Goal: Information Seeking & Learning: Learn about a topic

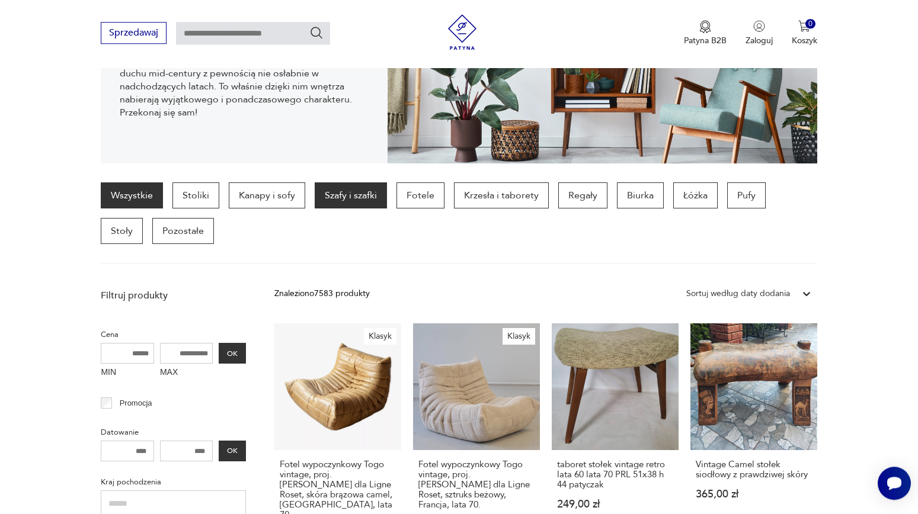
click at [330, 193] on p "Szafy i szafki" at bounding box center [351, 196] width 72 height 26
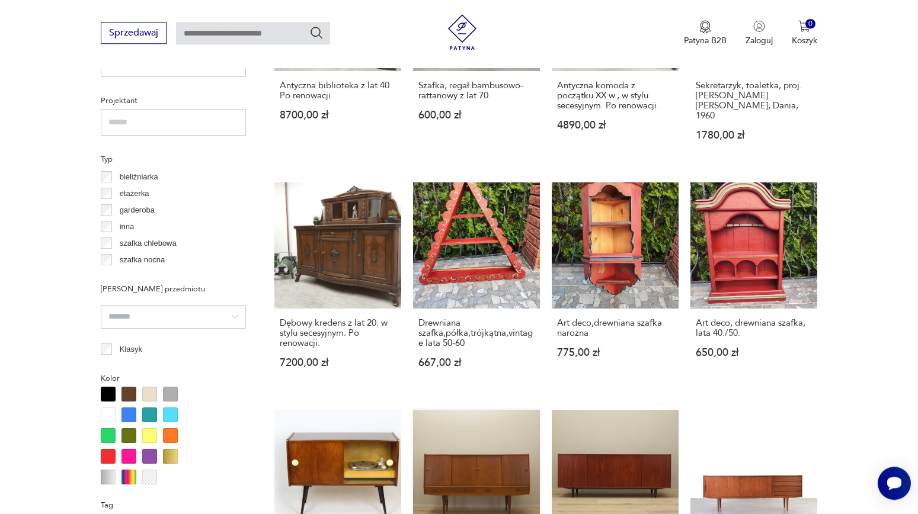
scroll to position [1147, 0]
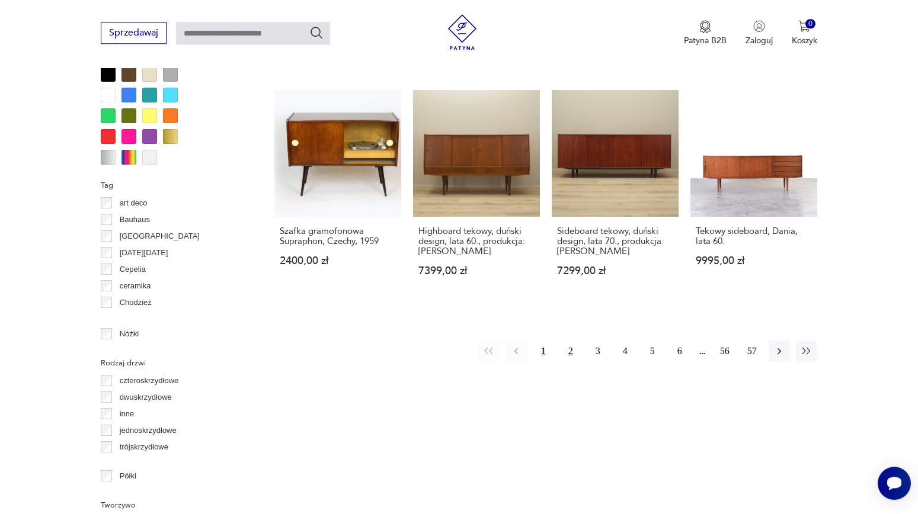
click at [570, 341] on button "2" at bounding box center [570, 351] width 21 height 21
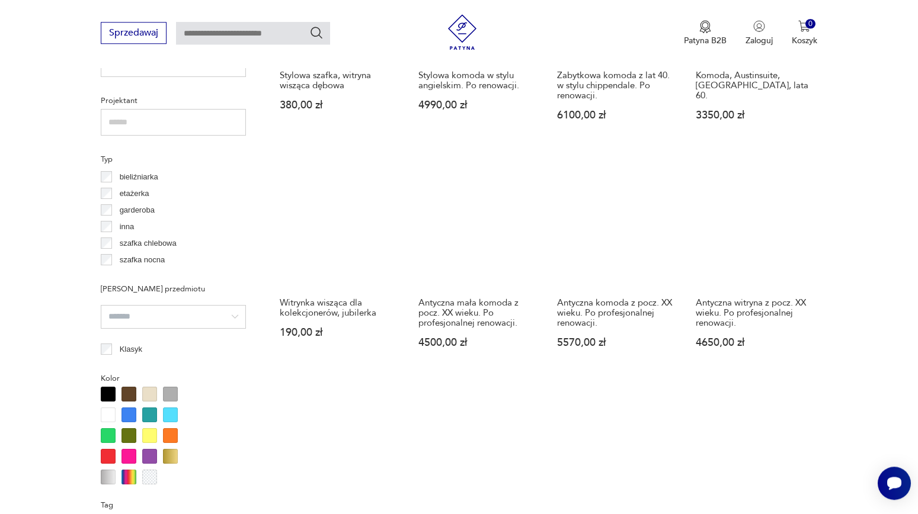
scroll to position [1083, 0]
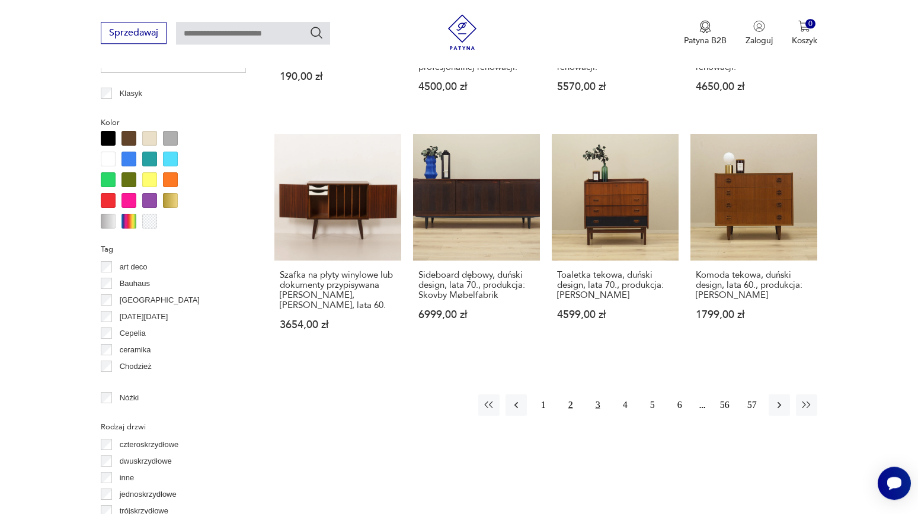
click at [596, 402] on button "3" at bounding box center [597, 405] width 21 height 21
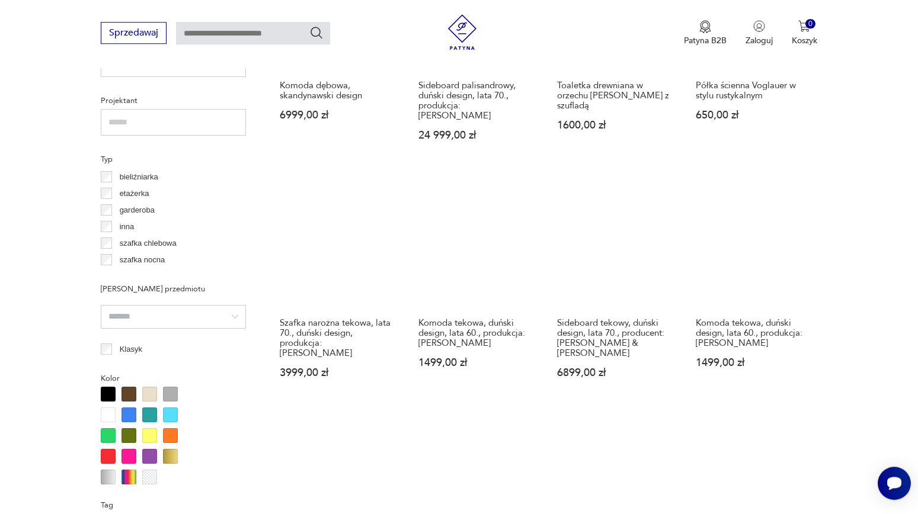
scroll to position [1083, 0]
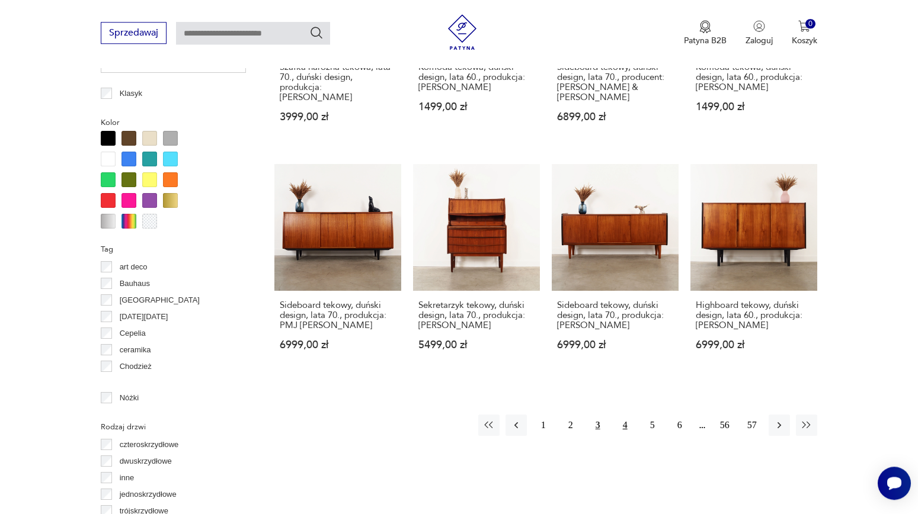
click at [623, 415] on button "4" at bounding box center [625, 425] width 21 height 21
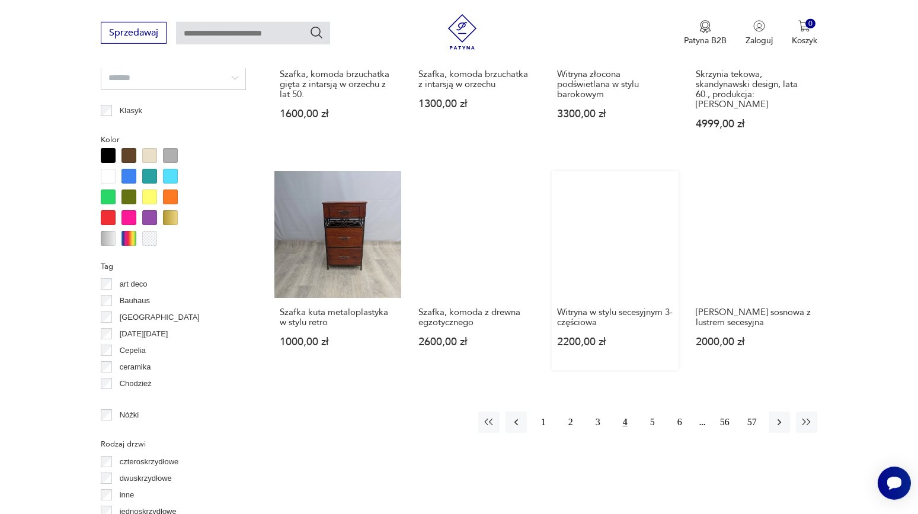
scroll to position [1083, 0]
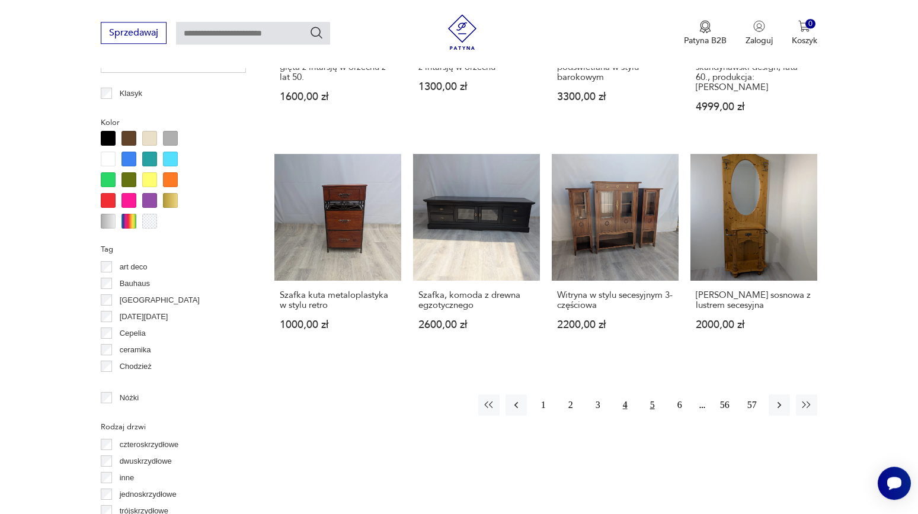
click at [650, 395] on button "5" at bounding box center [652, 405] width 21 height 21
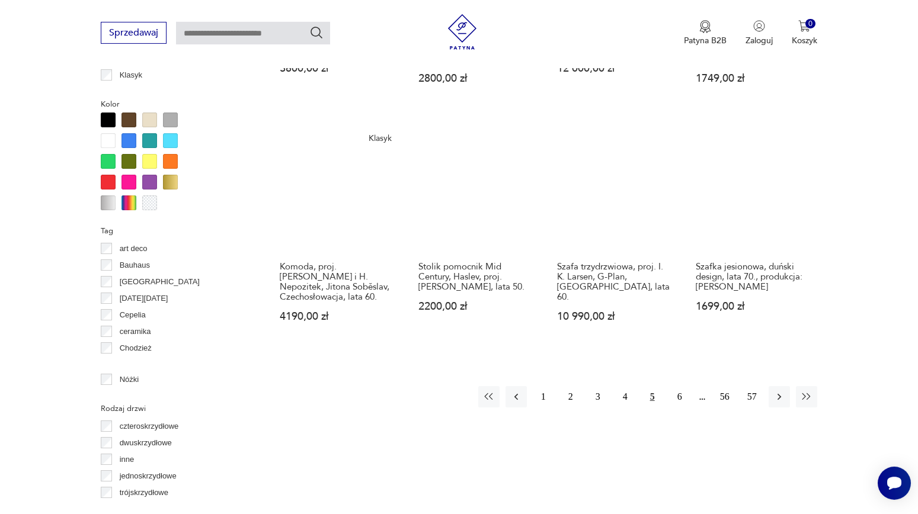
scroll to position [1147, 0]
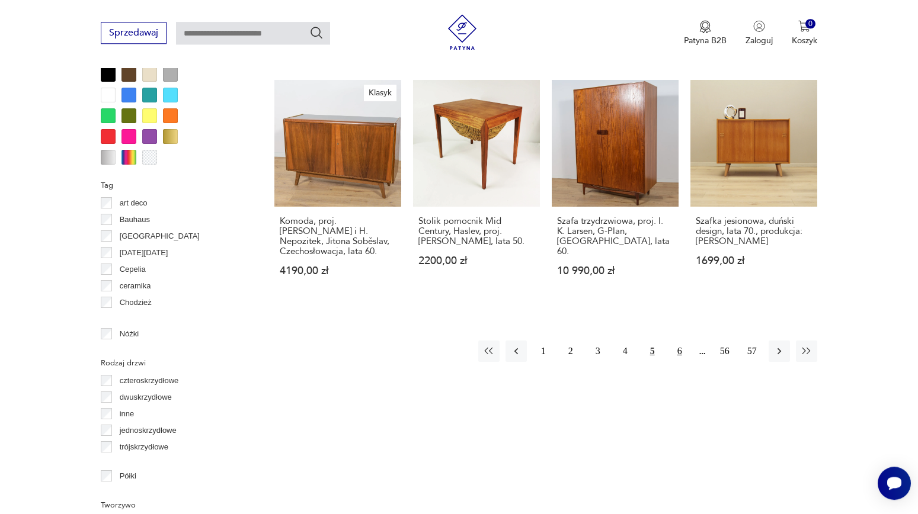
click at [677, 351] on button "6" at bounding box center [679, 351] width 21 height 21
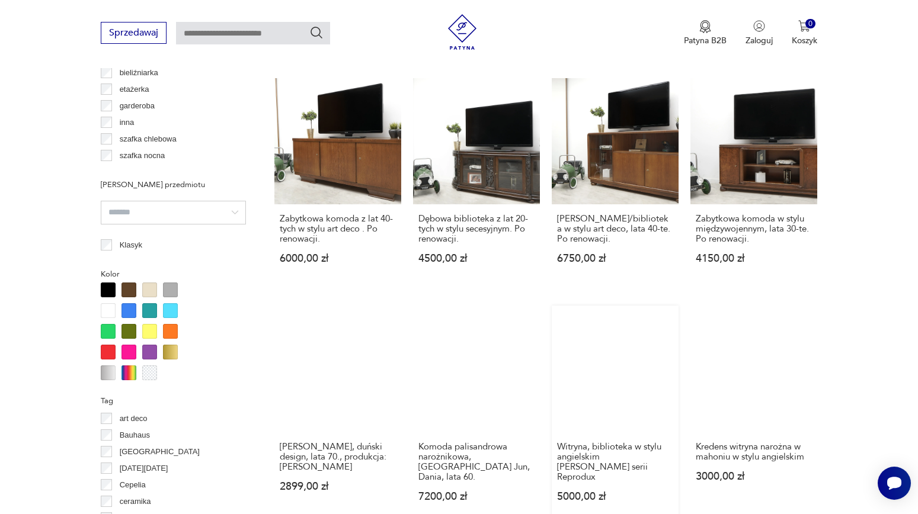
scroll to position [1019, 0]
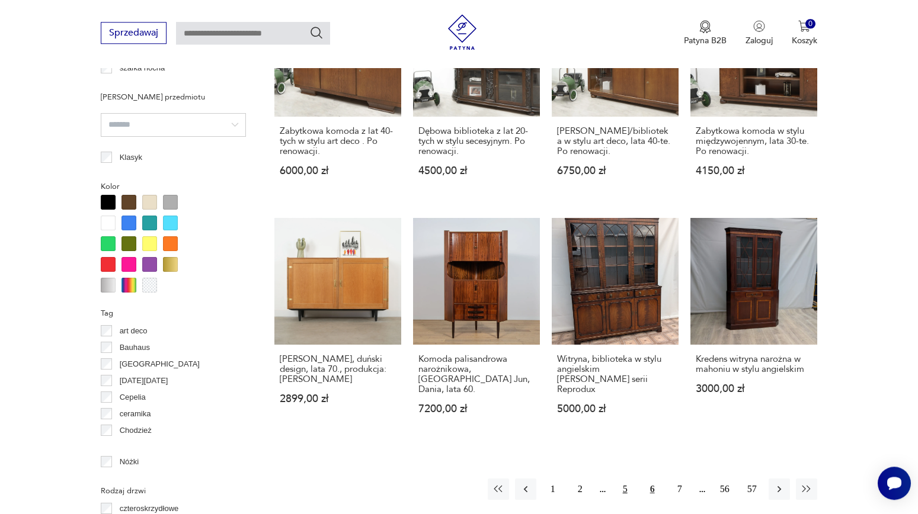
click at [630, 479] on button "5" at bounding box center [625, 489] width 21 height 21
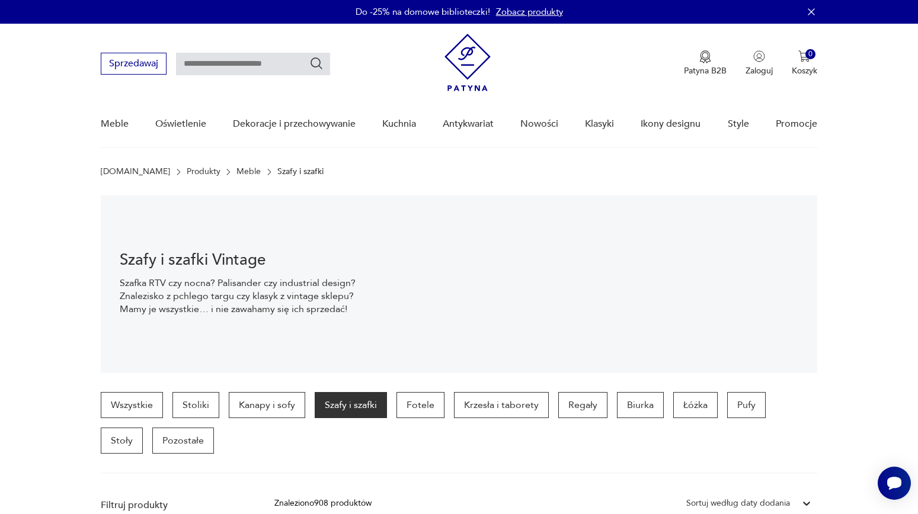
click at [465, 53] on img at bounding box center [468, 62] width 46 height 57
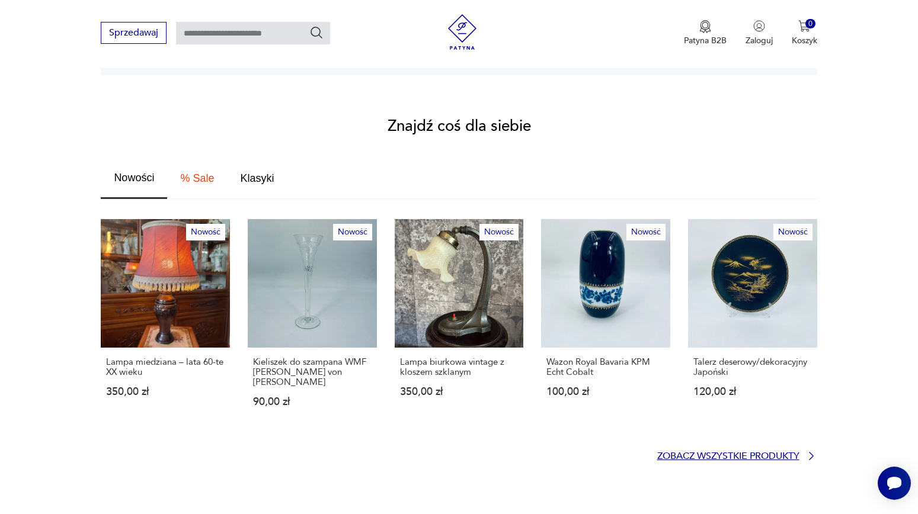
click at [683, 453] on p "Zobacz wszystkie produkty" at bounding box center [728, 457] width 142 height 8
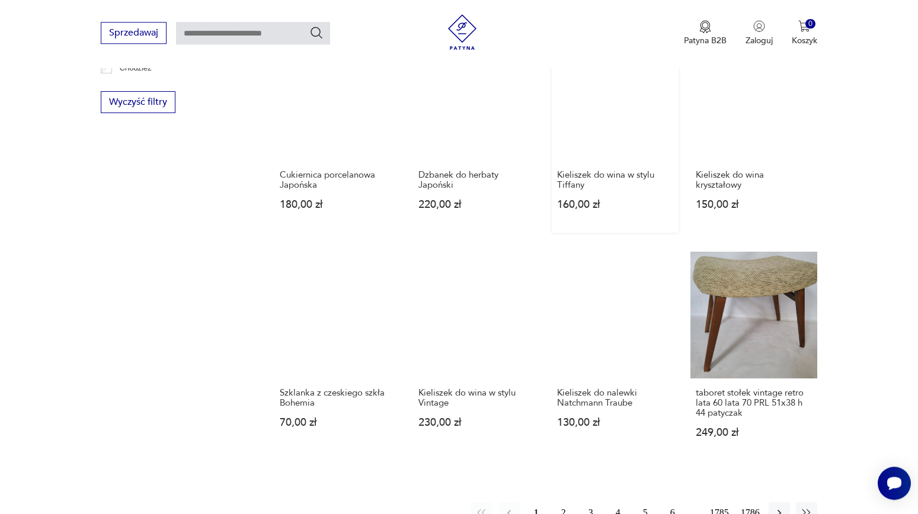
scroll to position [1050, 0]
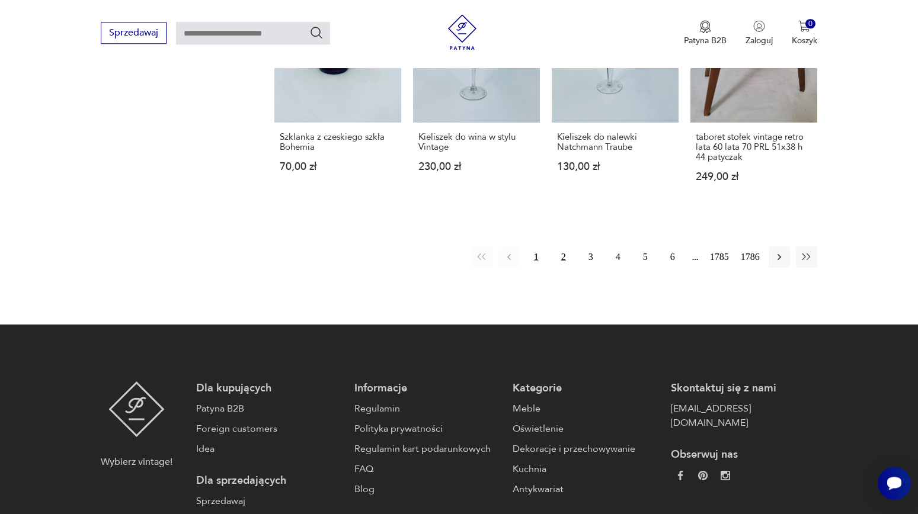
click at [559, 247] on button "2" at bounding box center [563, 257] width 21 height 21
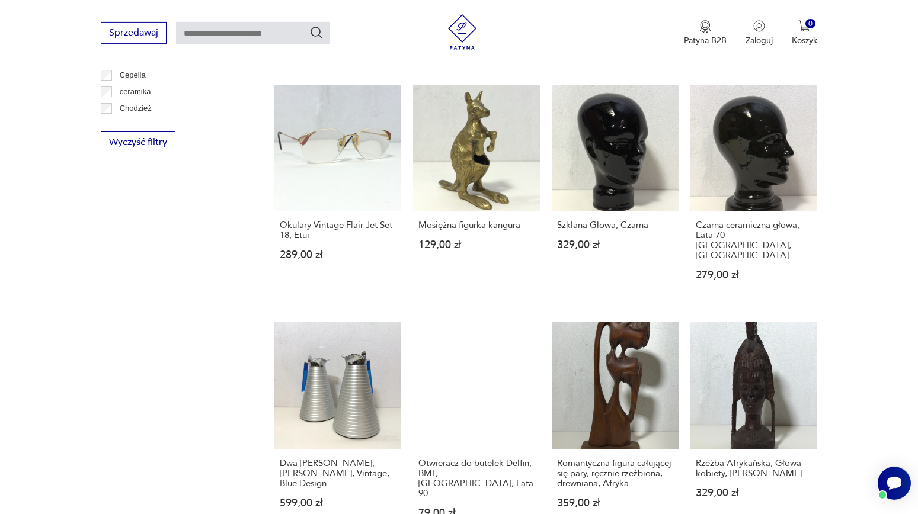
scroll to position [858, 0]
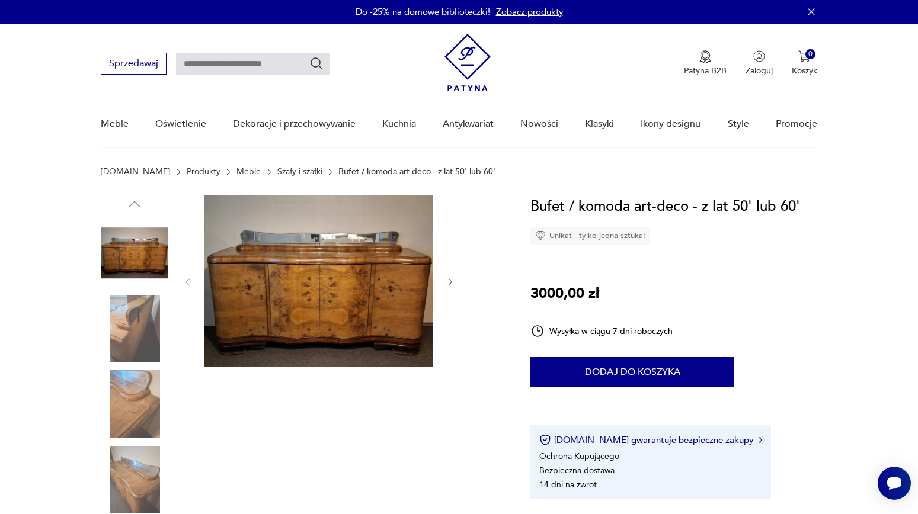
click at [449, 285] on icon "button" at bounding box center [451, 282] width 4 height 7
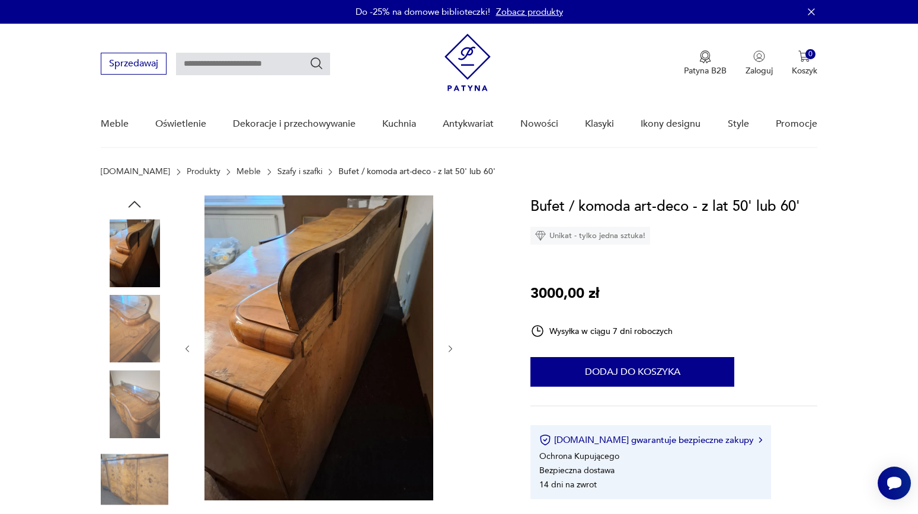
click at [453, 349] on icon "button" at bounding box center [451, 349] width 10 height 10
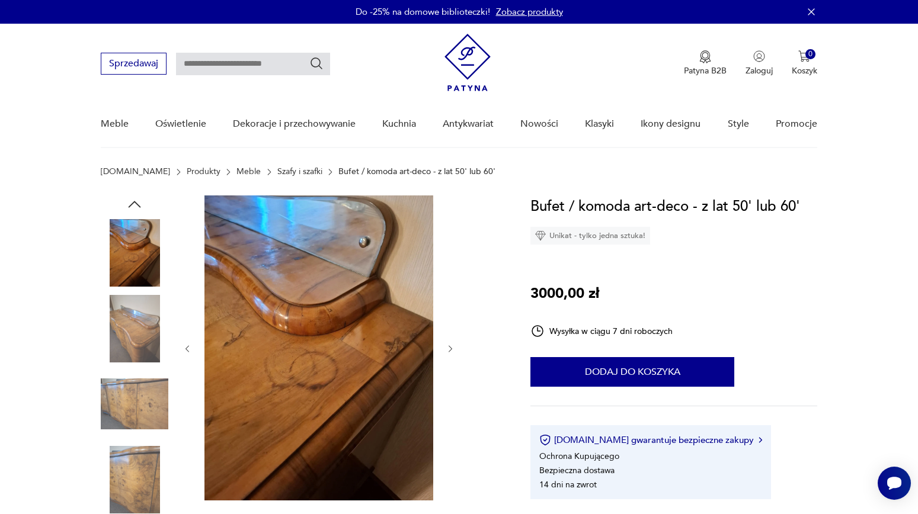
click at [453, 347] on icon "button" at bounding box center [451, 349] width 10 height 10
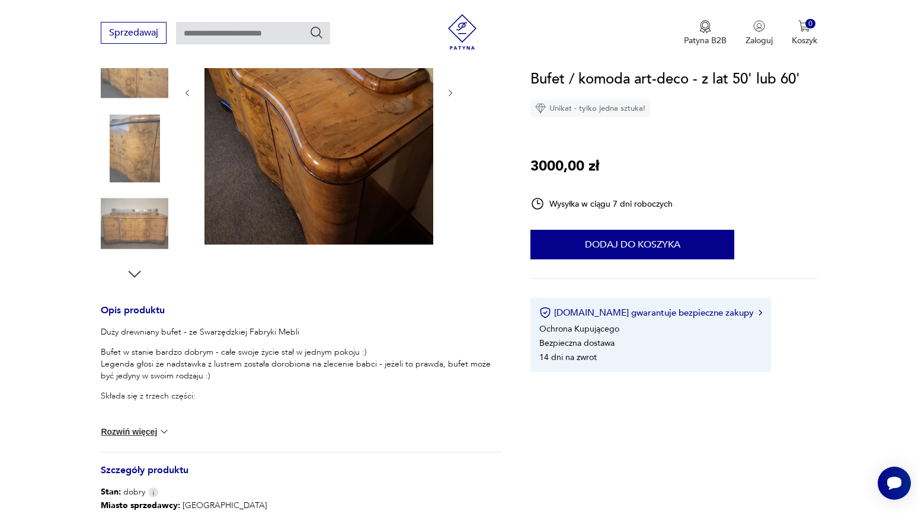
scroll to position [448, 0]
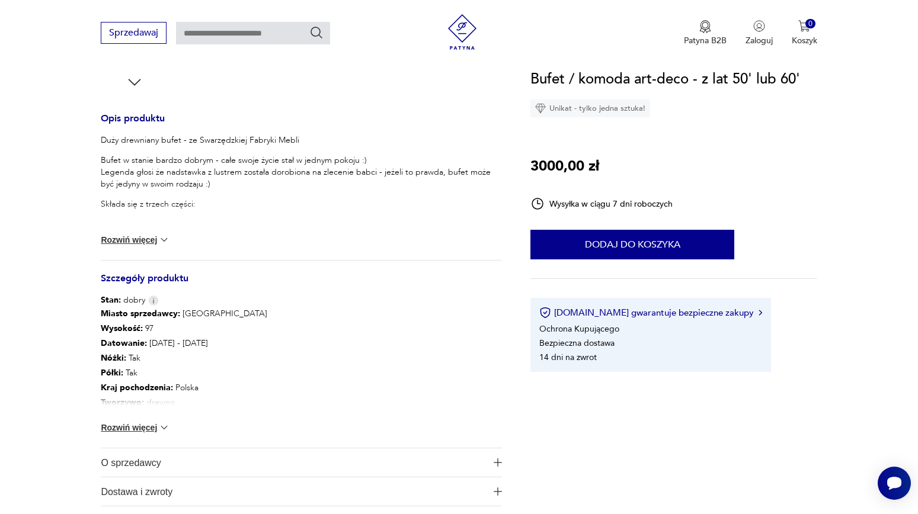
click at [144, 430] on button "Rozwiń więcej" at bounding box center [135, 428] width 69 height 12
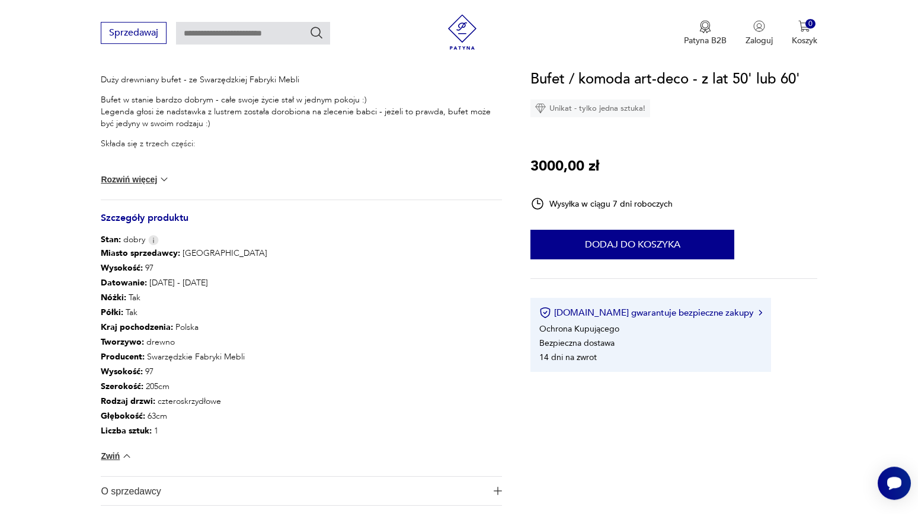
scroll to position [512, 0]
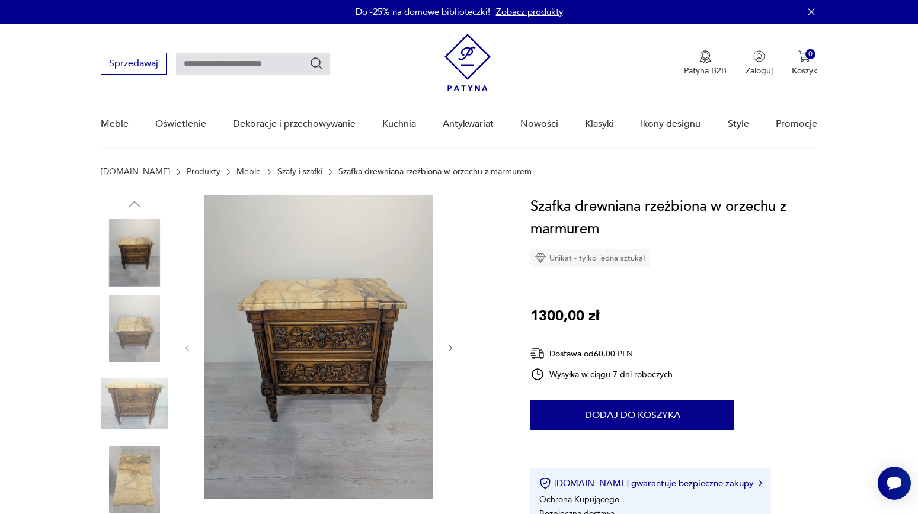
click at [454, 349] on icon "button" at bounding box center [451, 349] width 10 height 10
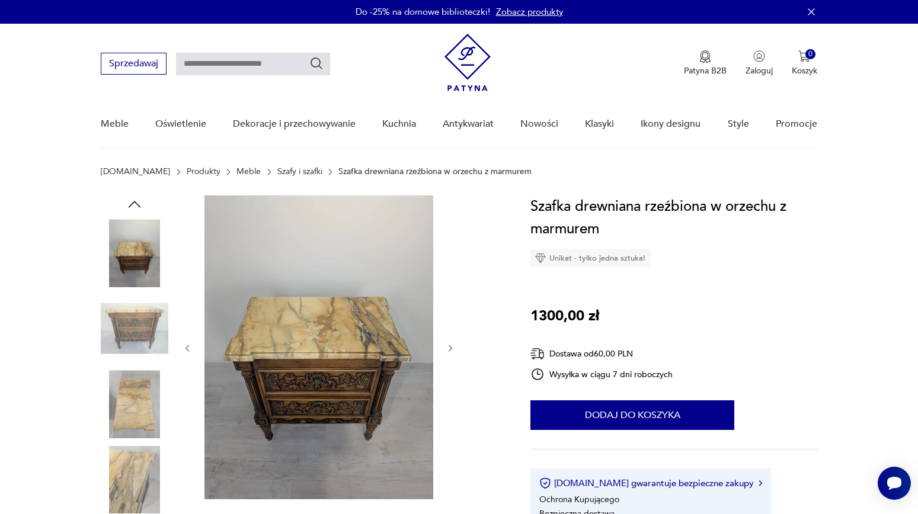
click at [454, 349] on icon "button" at bounding box center [451, 349] width 10 height 10
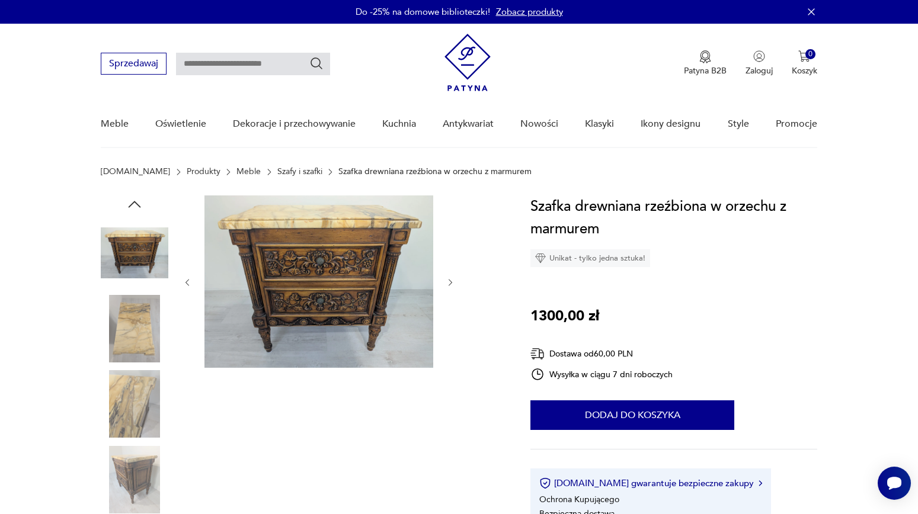
click at [446, 284] on icon "button" at bounding box center [451, 283] width 10 height 10
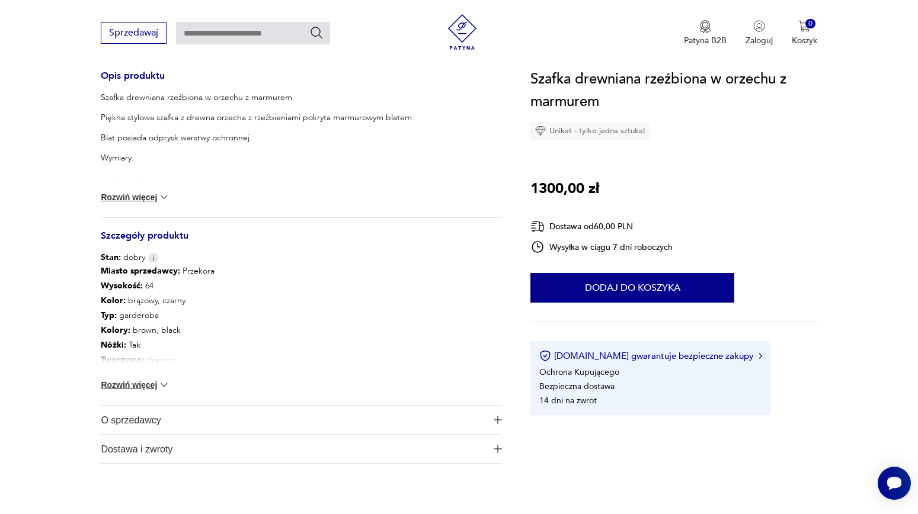
scroll to position [512, 0]
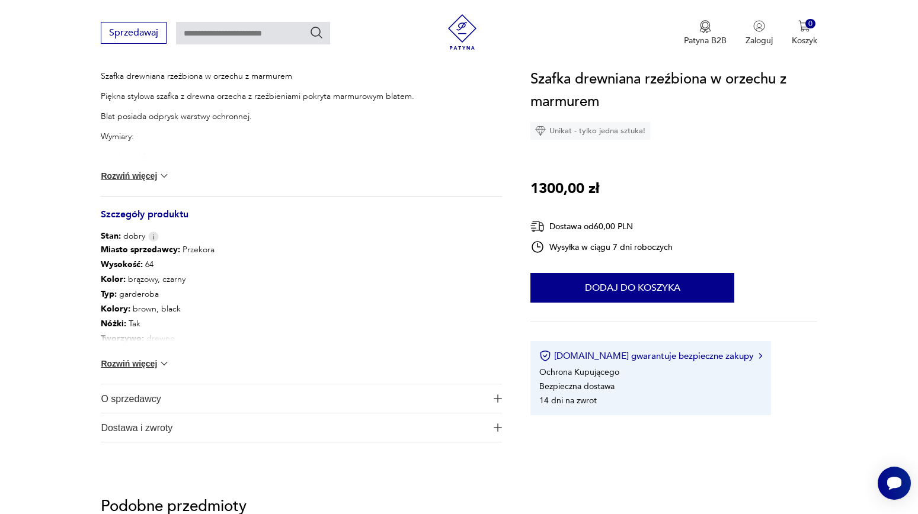
click at [119, 362] on button "Rozwiń więcej" at bounding box center [135, 364] width 69 height 12
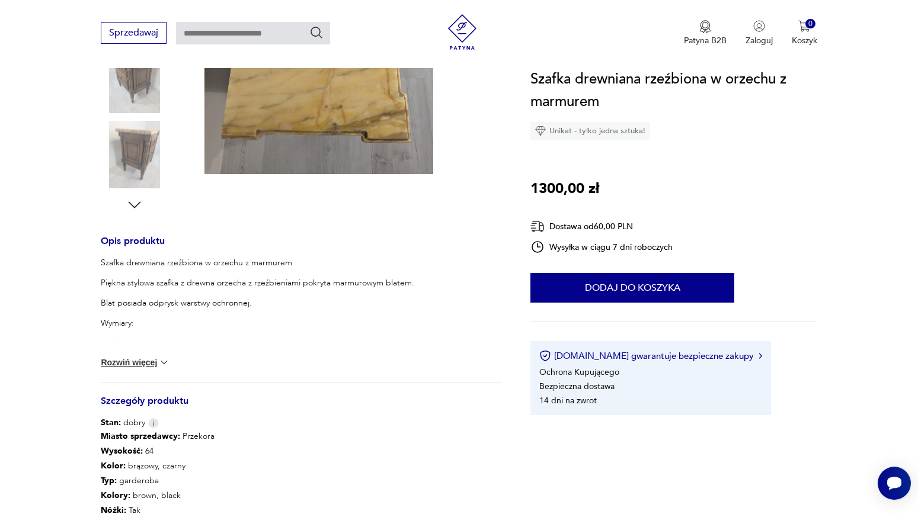
scroll to position [320, 0]
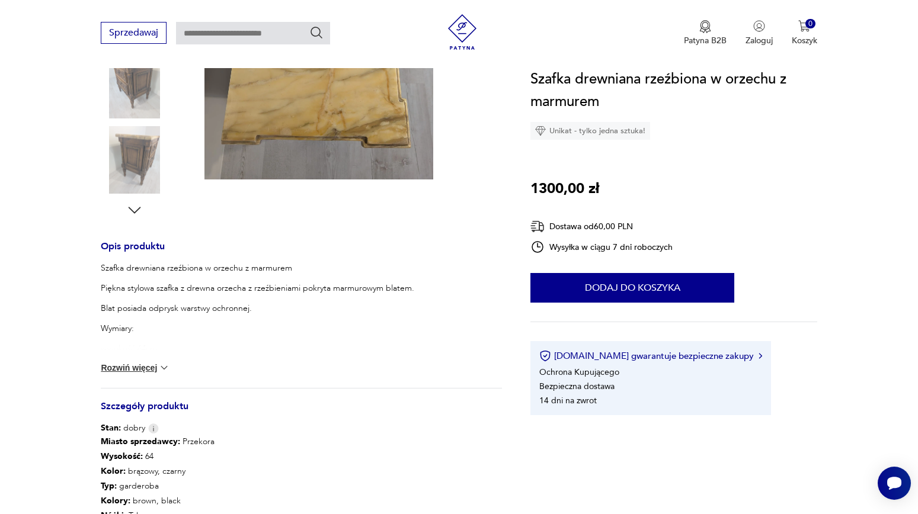
click at [155, 364] on button "Rozwiń więcej" at bounding box center [135, 368] width 69 height 12
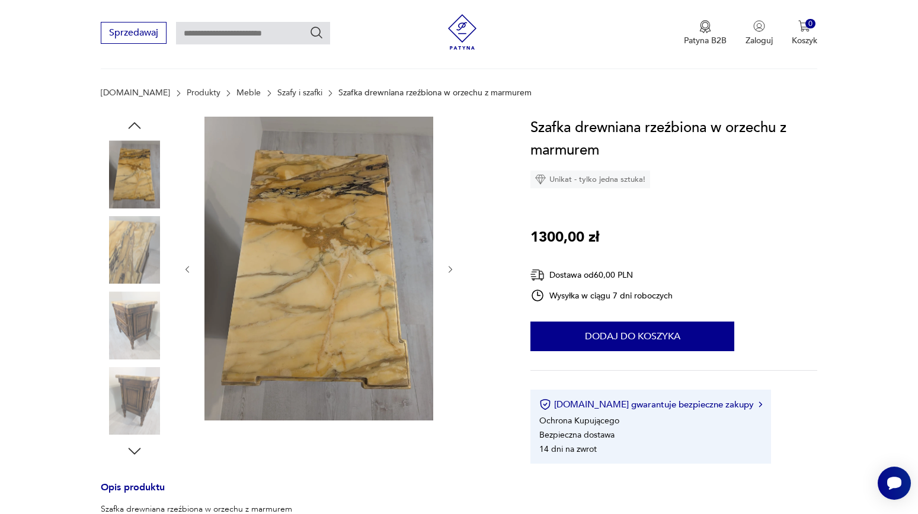
scroll to position [64, 0]
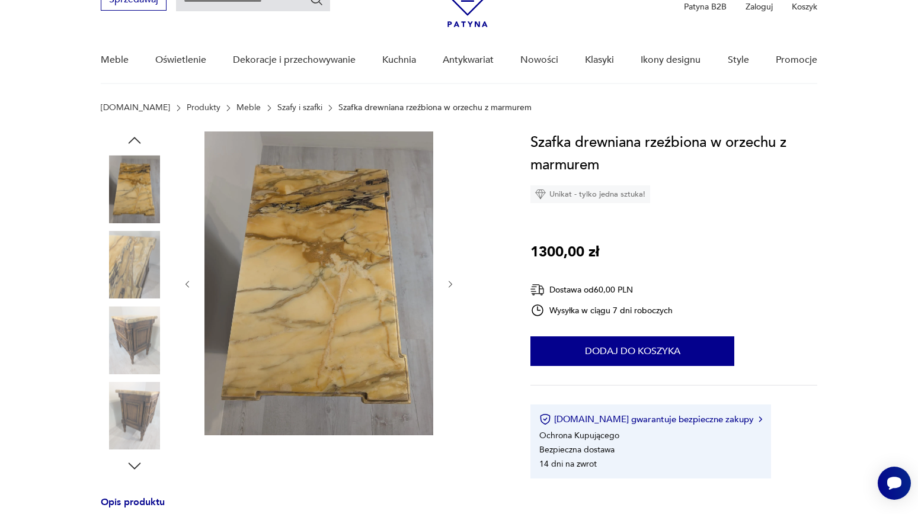
click at [129, 182] on img at bounding box center [135, 189] width 68 height 68
click at [135, 140] on icon "button" at bounding box center [135, 141] width 18 height 18
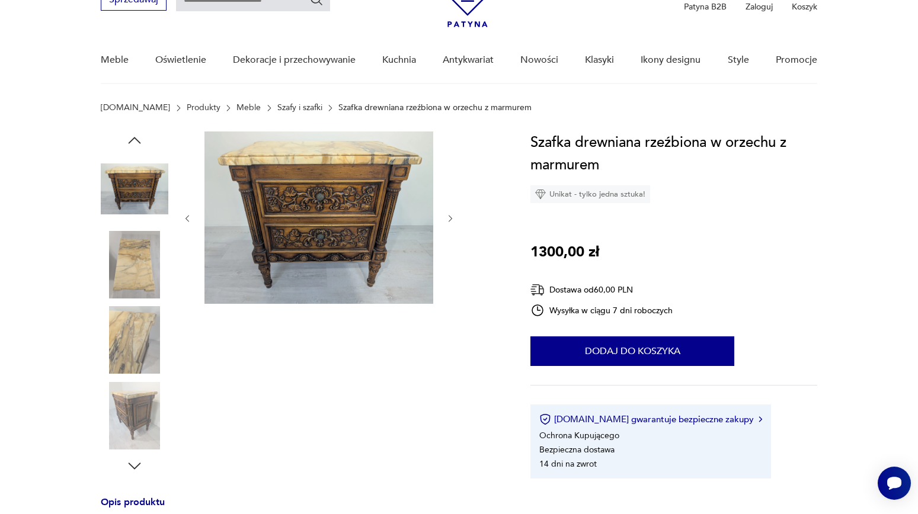
click at [449, 219] on icon "button" at bounding box center [451, 219] width 10 height 10
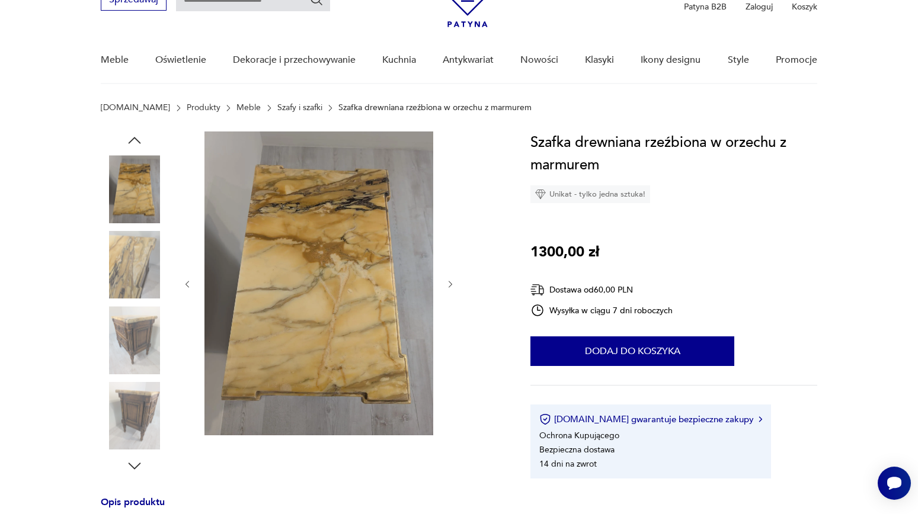
click at [451, 283] on icon "button" at bounding box center [451, 285] width 10 height 10
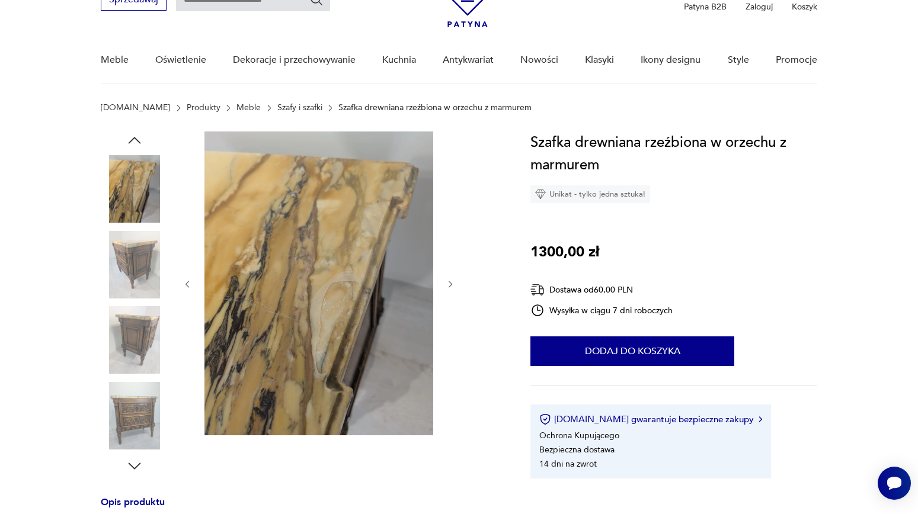
click at [451, 283] on icon "button" at bounding box center [451, 285] width 10 height 10
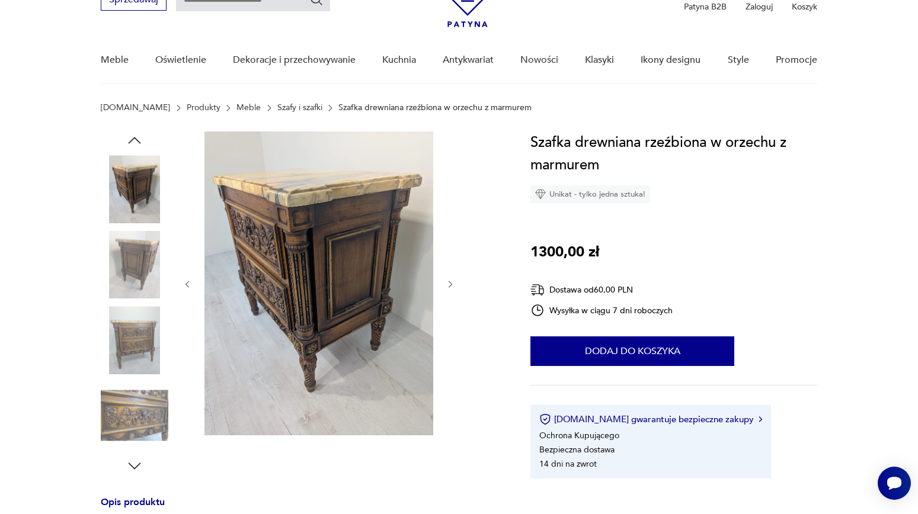
click at [451, 283] on icon "button" at bounding box center [451, 285] width 10 height 10
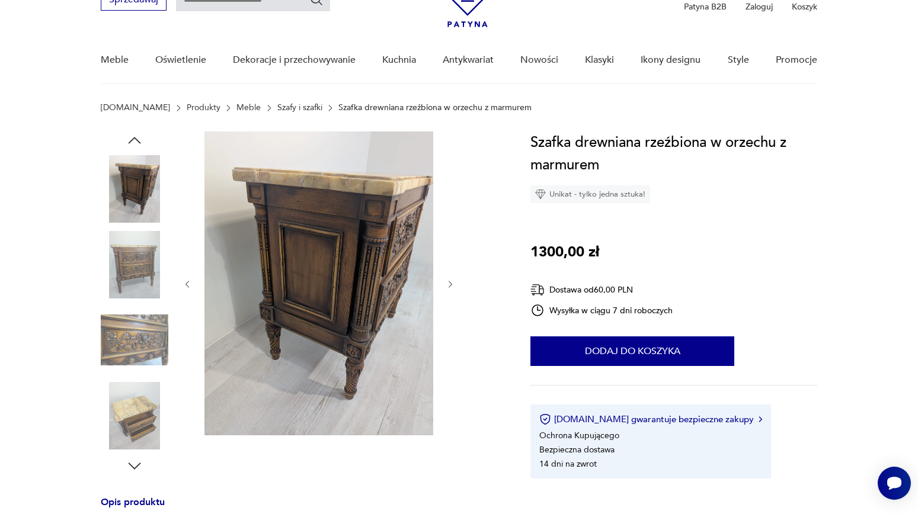
click at [451, 283] on icon "button" at bounding box center [451, 285] width 10 height 10
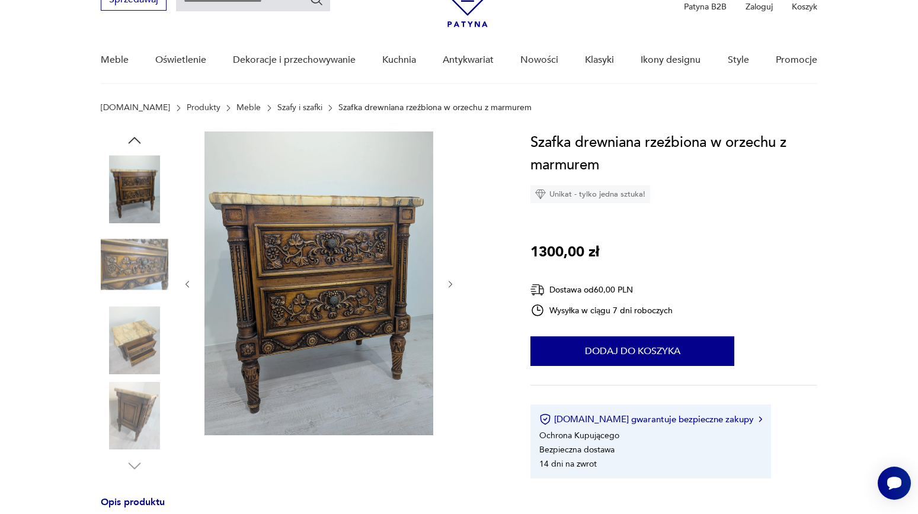
click at [452, 288] on icon "button" at bounding box center [451, 285] width 10 height 10
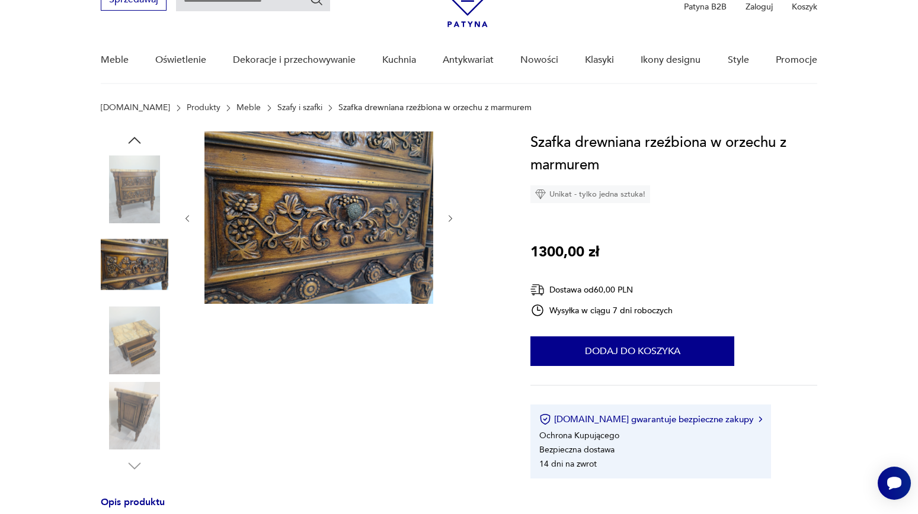
click at [448, 213] on button "button" at bounding box center [451, 219] width 10 height 12
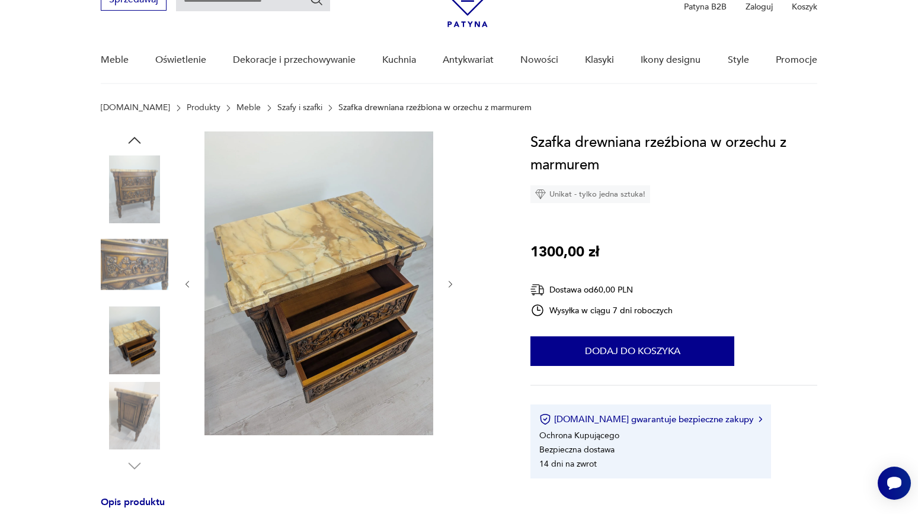
click at [449, 281] on icon "button" at bounding box center [451, 285] width 10 height 10
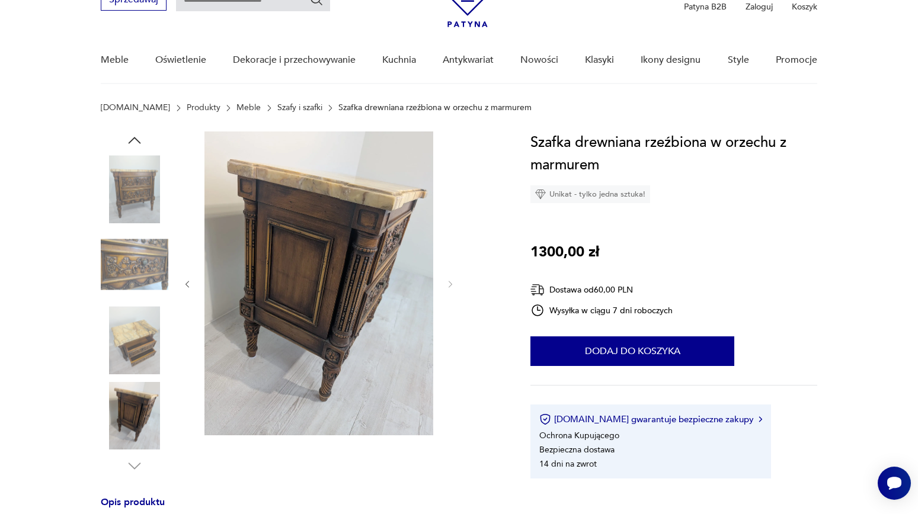
click at [126, 198] on img at bounding box center [135, 189] width 68 height 68
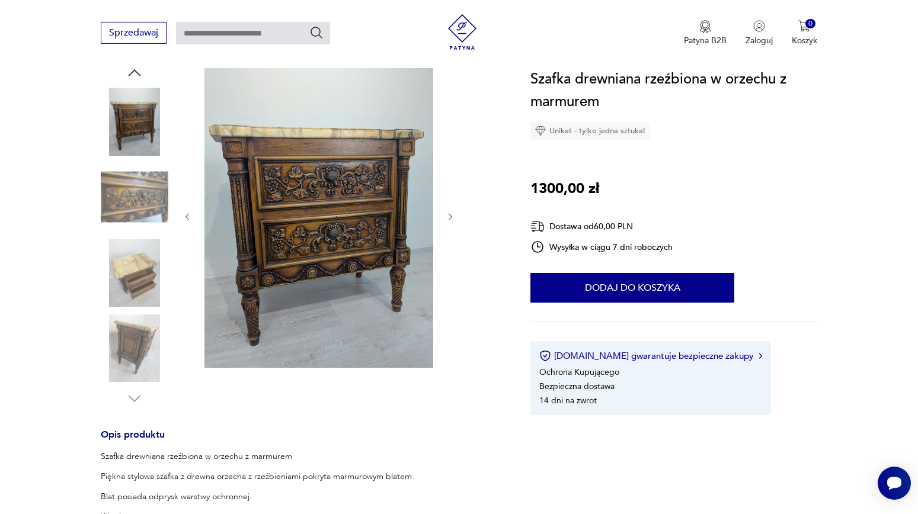
scroll to position [128, 0]
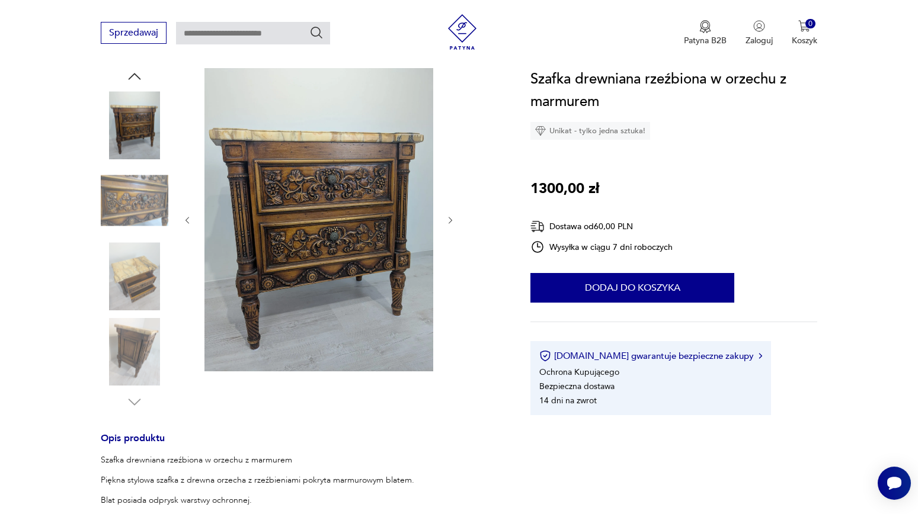
click at [449, 220] on icon "button" at bounding box center [451, 221] width 10 height 10
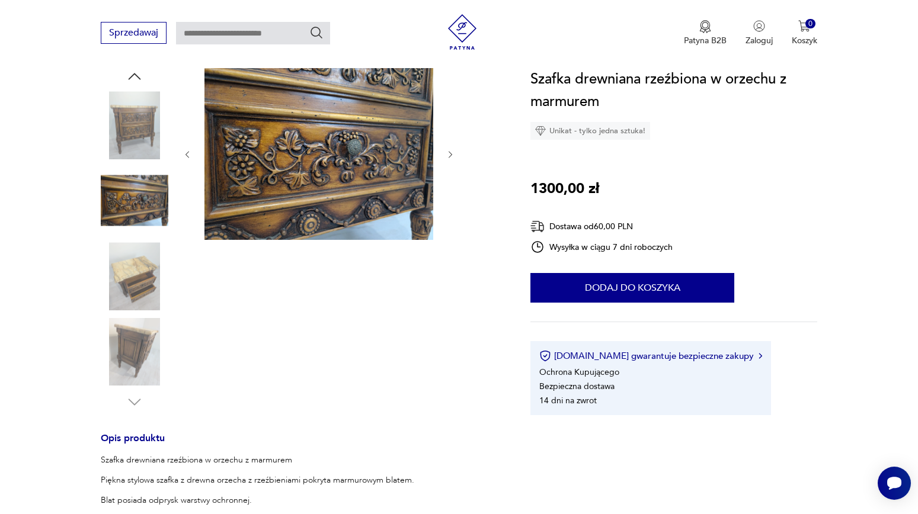
click at [446, 156] on icon "button" at bounding box center [451, 155] width 10 height 10
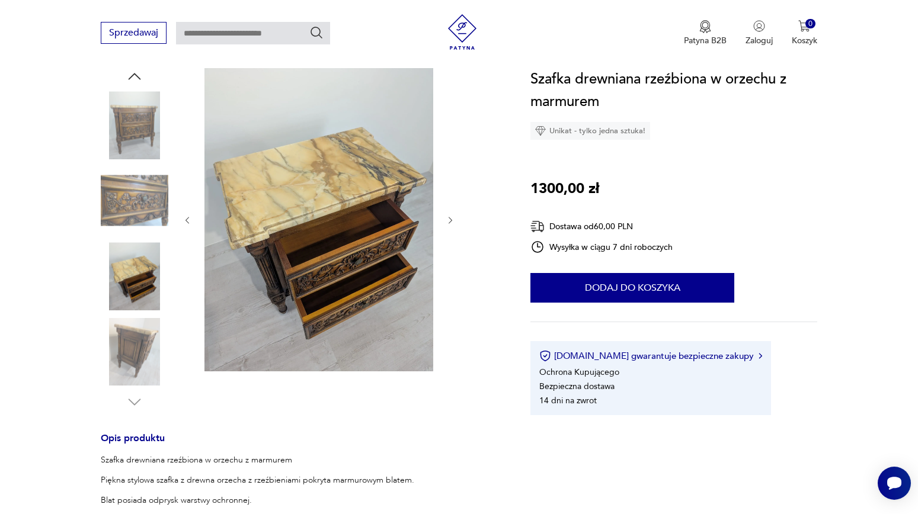
click at [158, 201] on img at bounding box center [135, 201] width 68 height 68
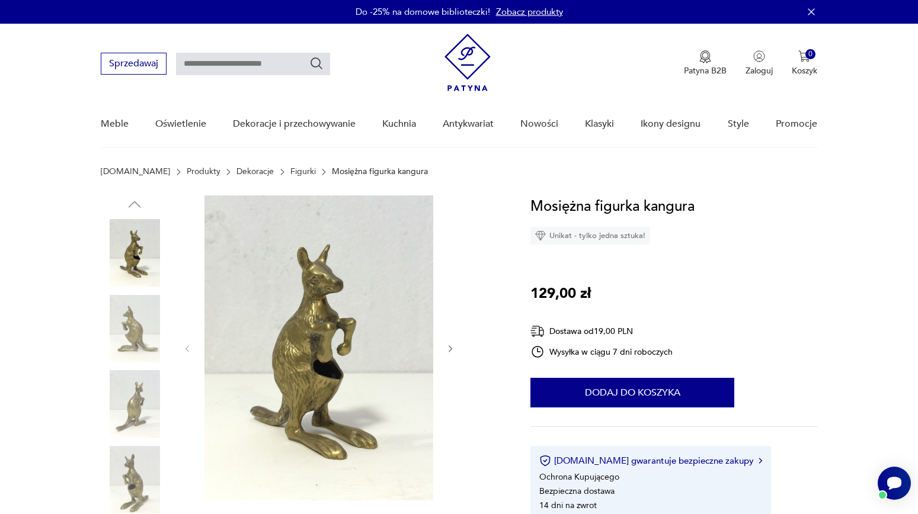
click at [450, 344] on icon "button" at bounding box center [451, 349] width 10 height 10
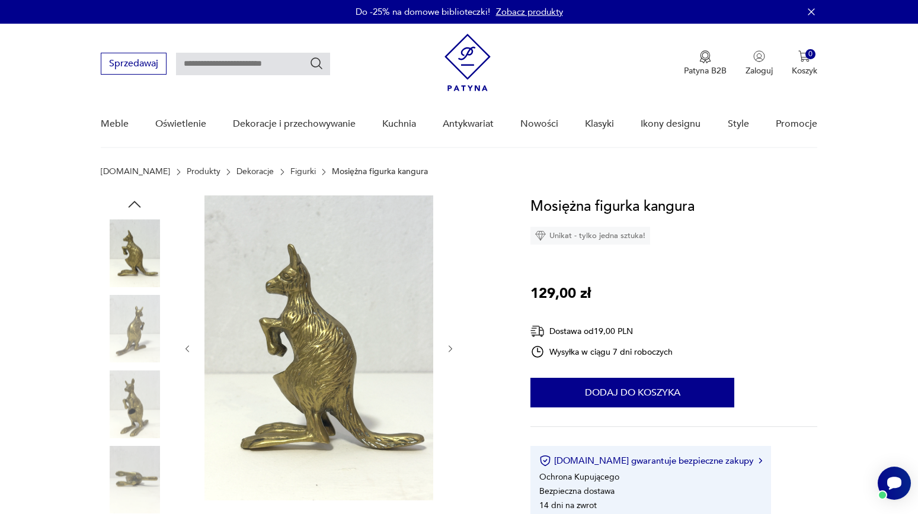
click at [450, 344] on icon "button" at bounding box center [451, 349] width 10 height 10
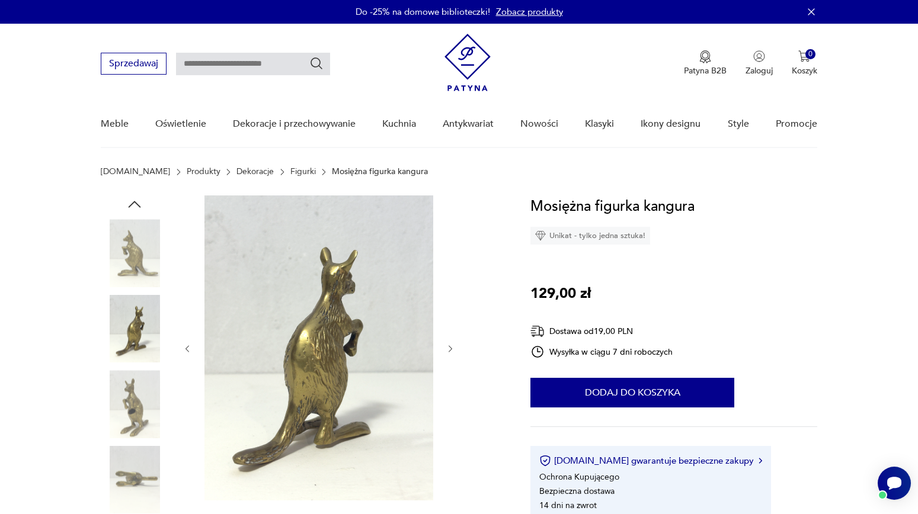
click at [450, 344] on icon "button" at bounding box center [451, 349] width 10 height 10
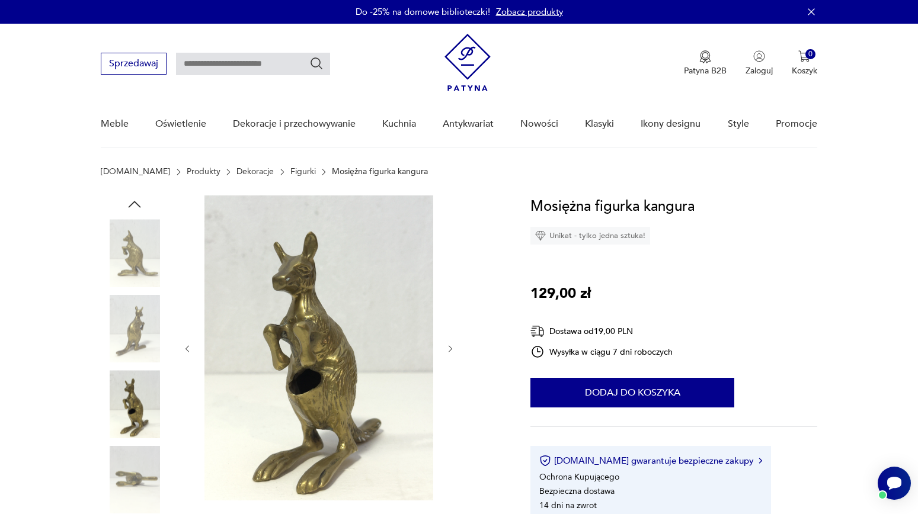
click at [450, 345] on icon "button" at bounding box center [451, 349] width 10 height 10
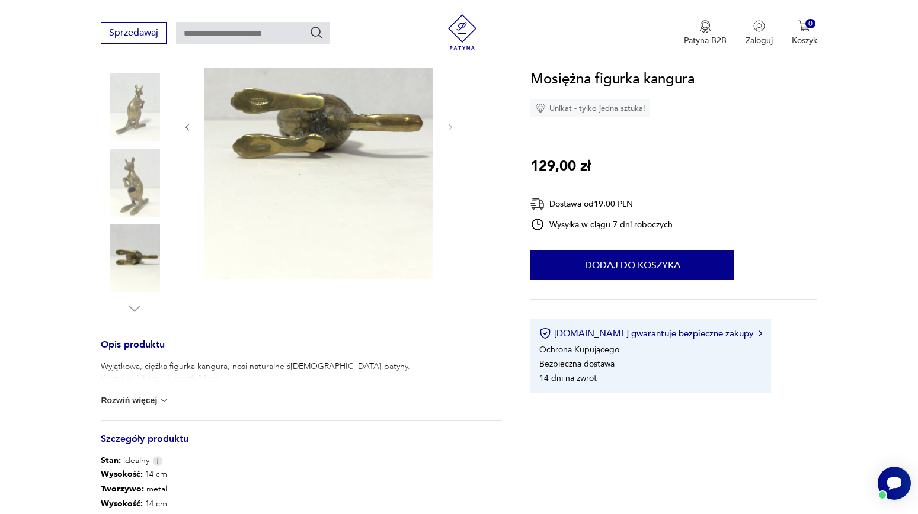
scroll to position [256, 0]
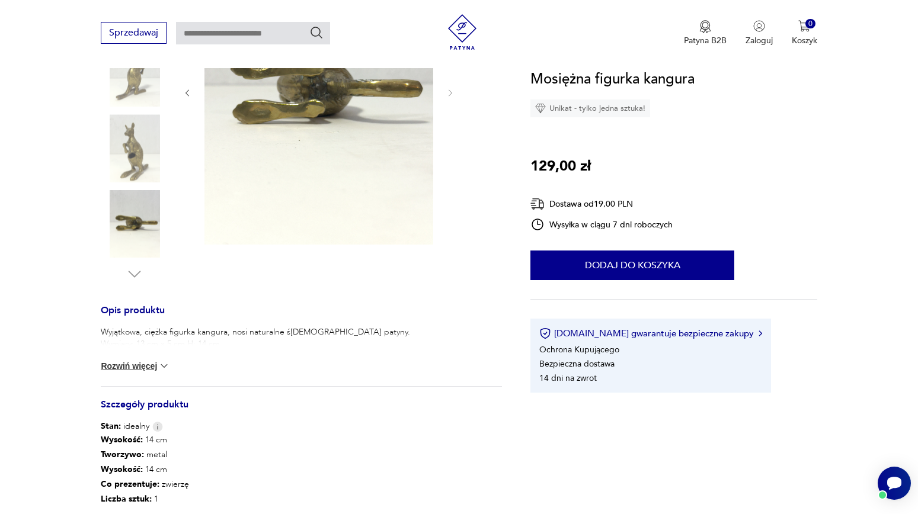
click at [154, 362] on button "Rozwiń więcej" at bounding box center [135, 366] width 69 height 12
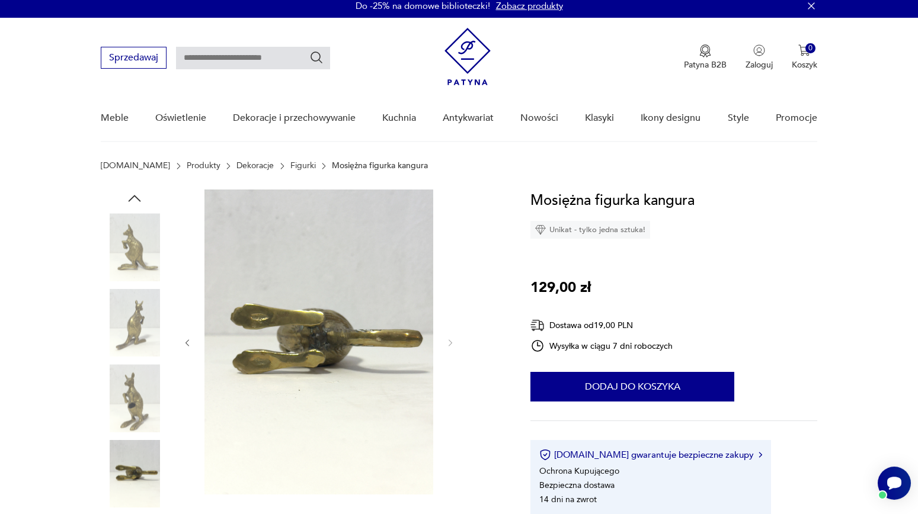
scroll to position [0, 0]
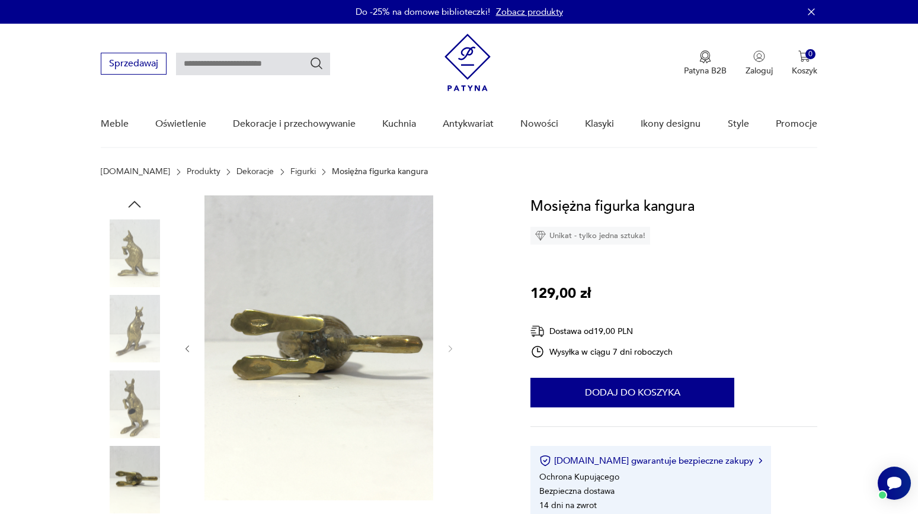
click at [190, 347] on icon "button" at bounding box center [188, 349] width 10 height 10
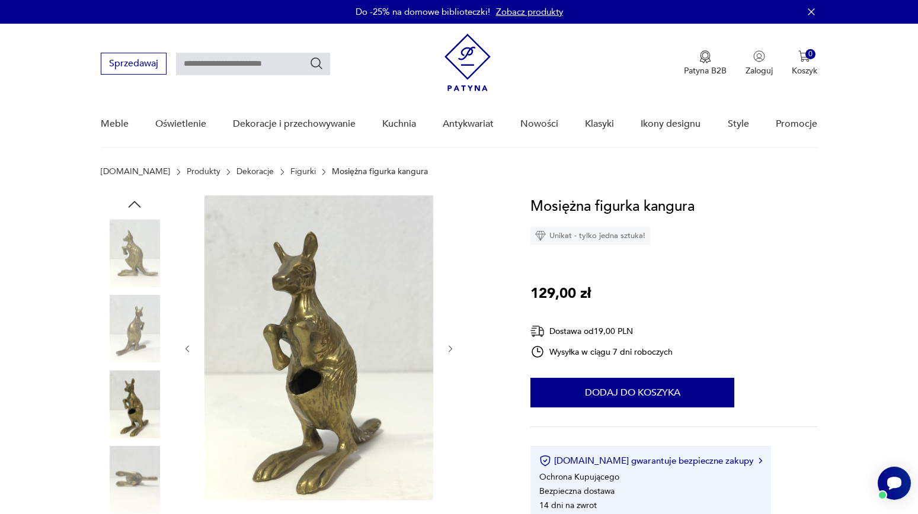
click at [193, 350] on icon "button" at bounding box center [188, 349] width 10 height 10
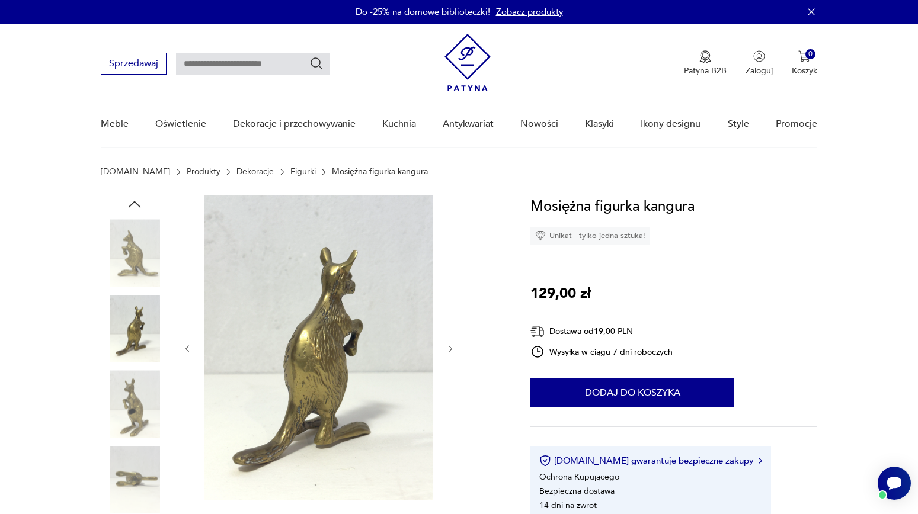
click at [193, 350] on icon "button" at bounding box center [188, 349] width 10 height 10
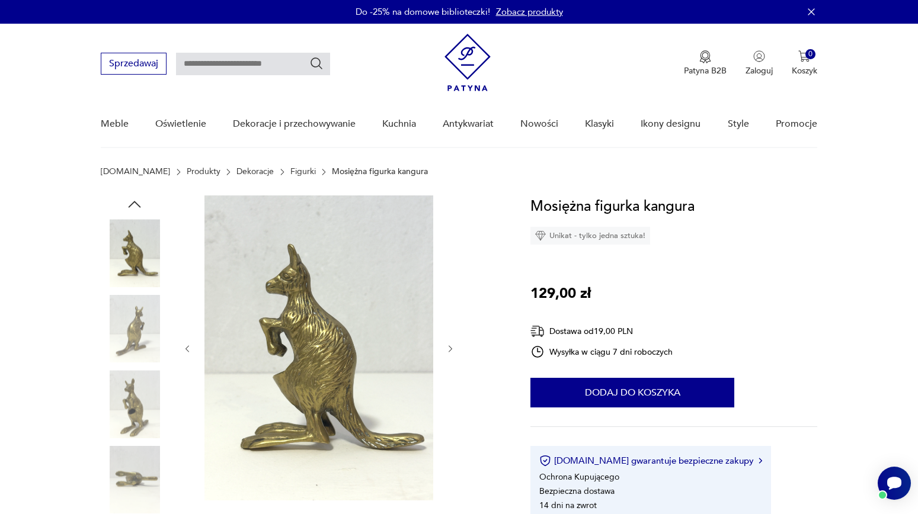
click at [193, 351] on div at bounding box center [319, 349] width 273 height 307
click at [449, 346] on icon "button" at bounding box center [451, 349] width 4 height 7
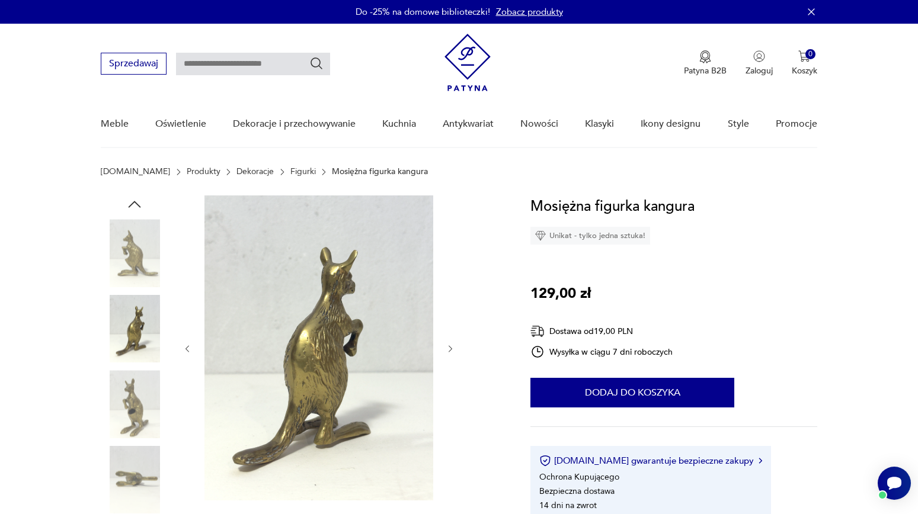
click at [451, 345] on button "button" at bounding box center [451, 349] width 10 height 12
